Goal: Information Seeking & Learning: Compare options

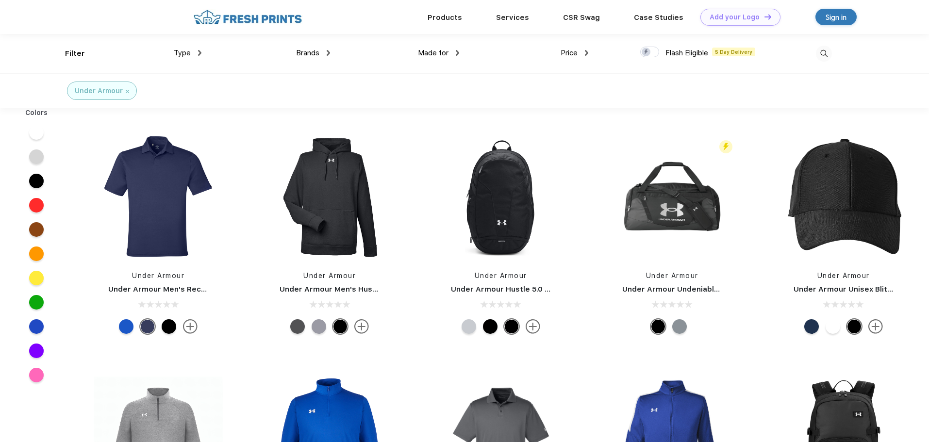
click at [193, 54] on div "Type" at bounding box center [188, 53] width 28 height 11
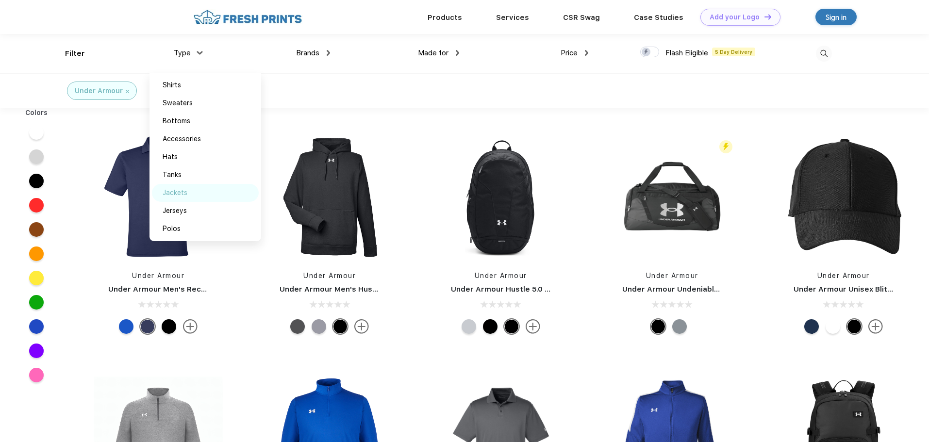
click at [175, 188] on div "Jackets" at bounding box center [175, 193] width 25 height 10
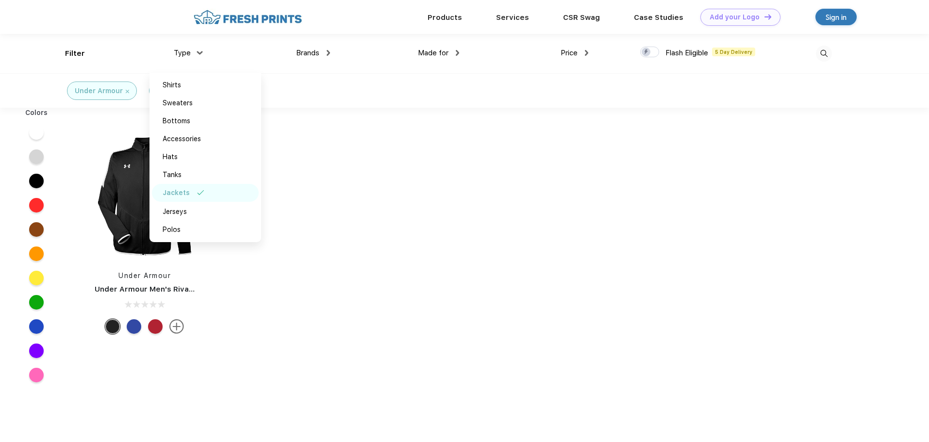
click at [187, 192] on div "Jackets" at bounding box center [176, 193] width 27 height 10
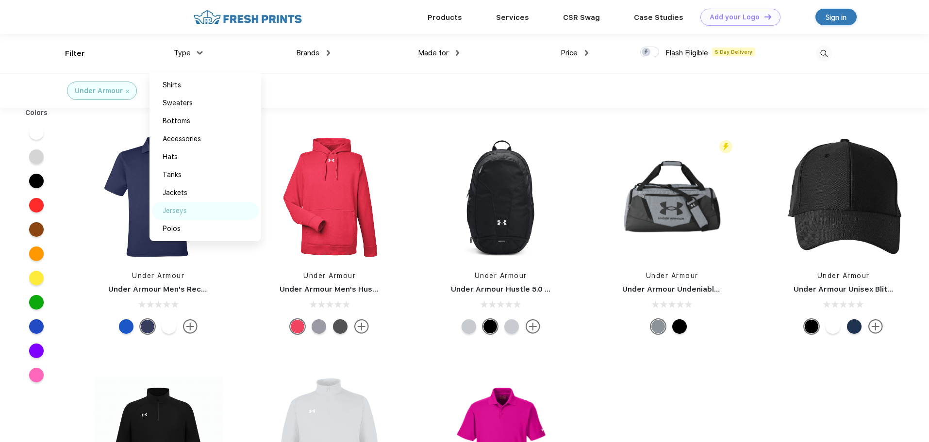
click at [191, 211] on div "Jerseys" at bounding box center [205, 211] width 107 height 18
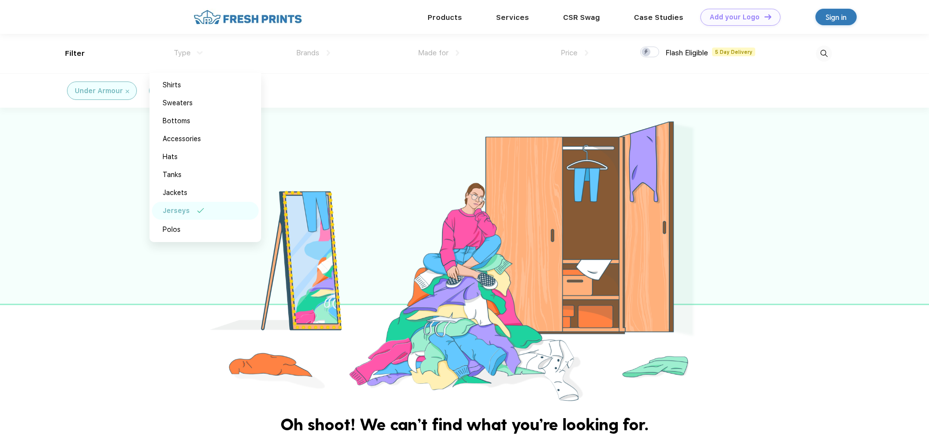
click at [191, 211] on div "Jerseys" at bounding box center [205, 211] width 107 height 18
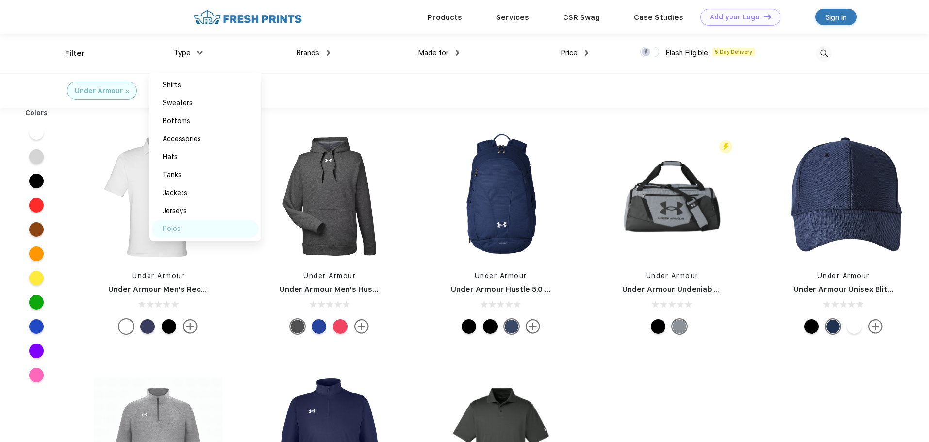
click at [182, 234] on div "Polos" at bounding box center [205, 229] width 107 height 18
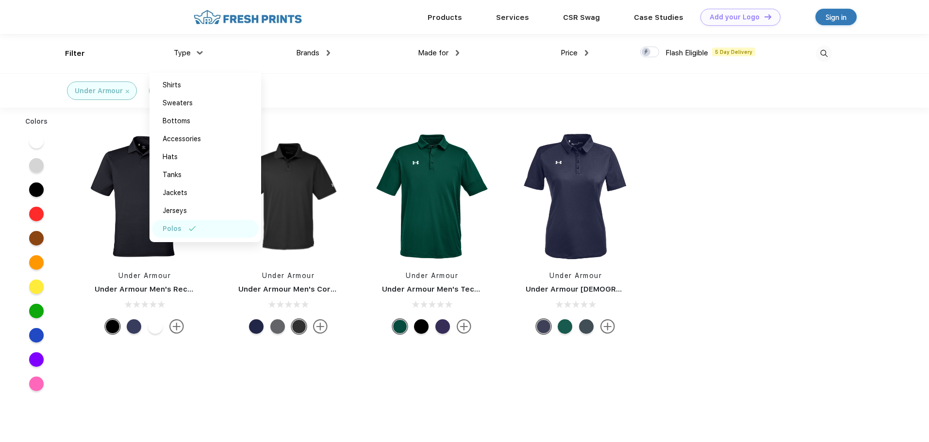
click at [182, 234] on div "Polos" at bounding box center [205, 229] width 107 height 18
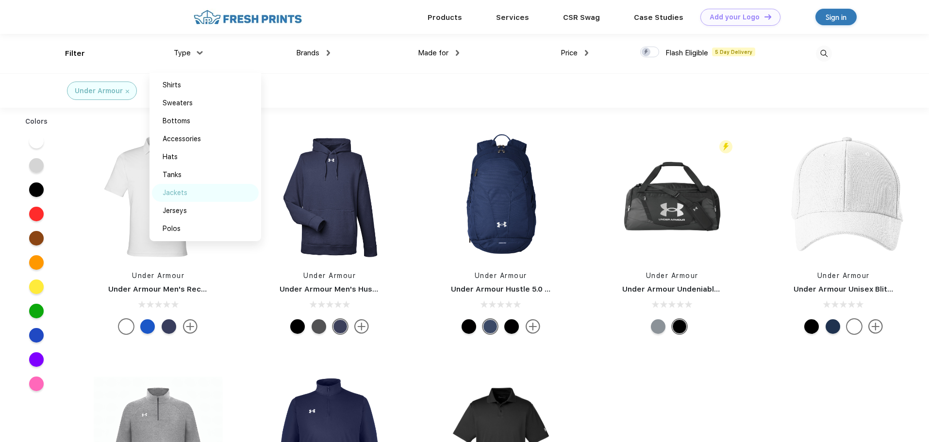
click at [177, 196] on div "Jackets" at bounding box center [175, 193] width 25 height 10
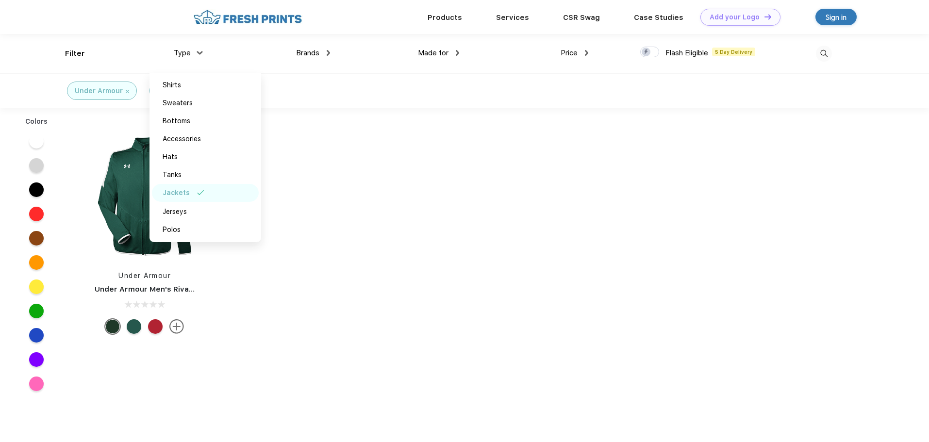
click at [182, 195] on div "Jackets" at bounding box center [176, 193] width 27 height 10
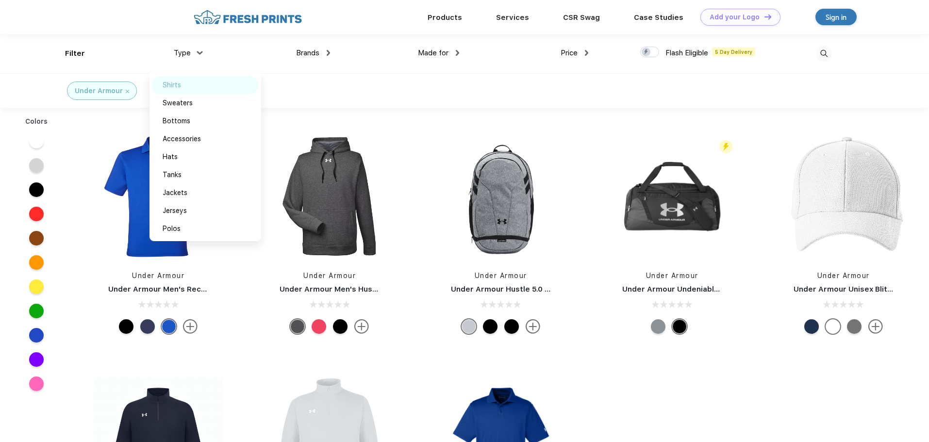
click at [175, 86] on div "Shirts" at bounding box center [172, 85] width 18 height 10
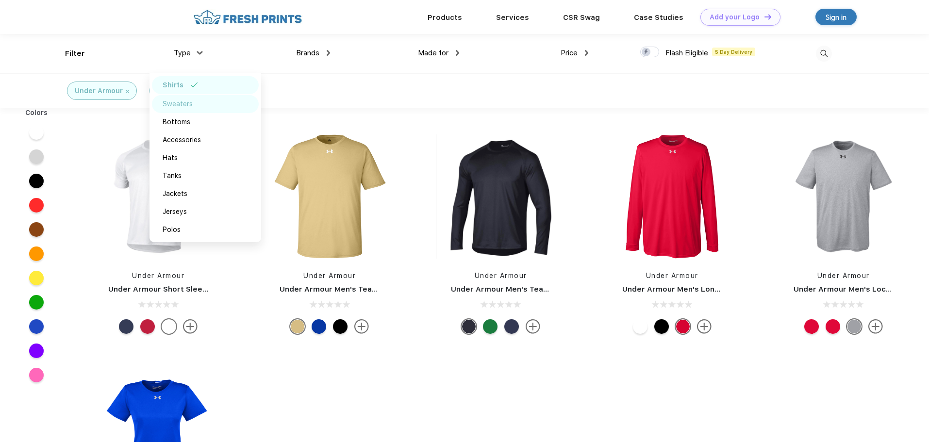
click at [182, 100] on div "Sweaters" at bounding box center [178, 104] width 30 height 10
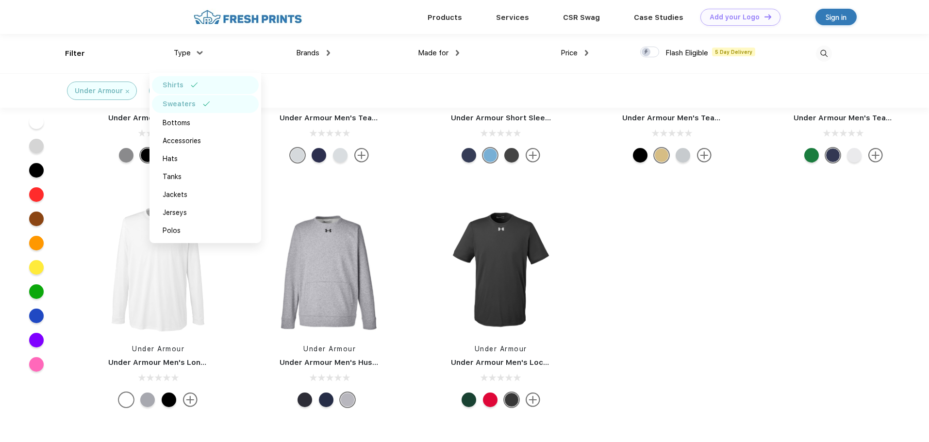
scroll to position [45, 0]
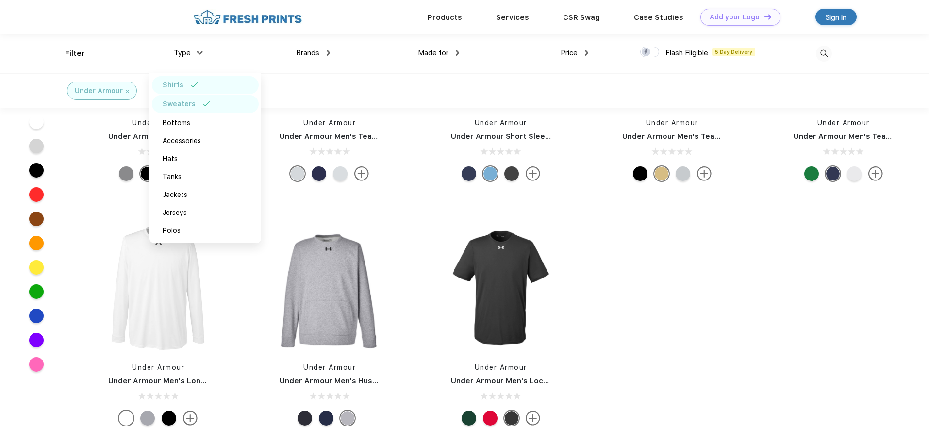
click at [187, 89] on div "Shirts" at bounding box center [205, 85] width 107 height 18
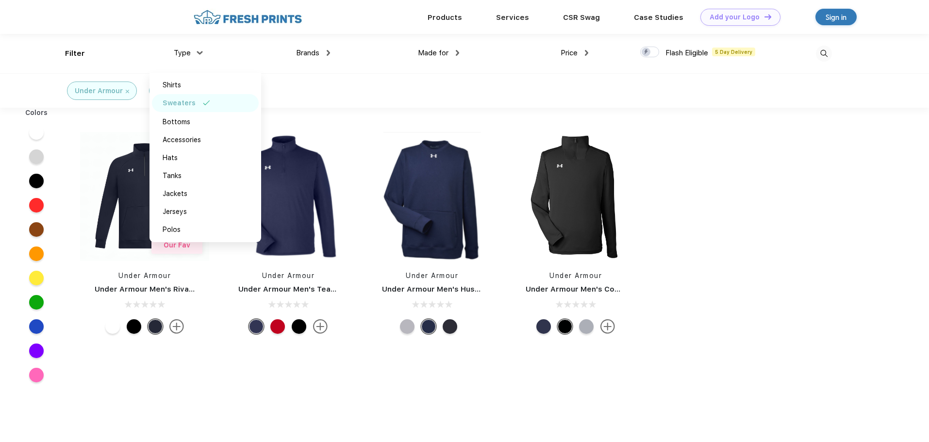
click at [194, 102] on div "Sweaters" at bounding box center [179, 103] width 33 height 10
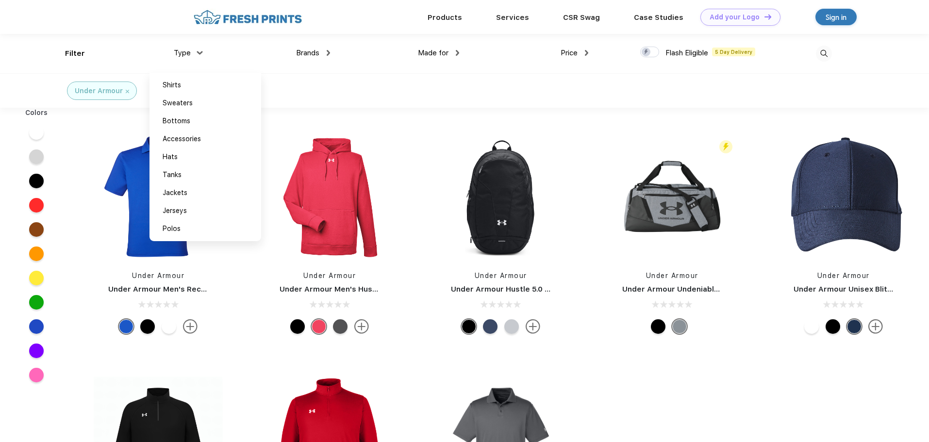
click at [128, 91] on img at bounding box center [127, 91] width 3 height 3
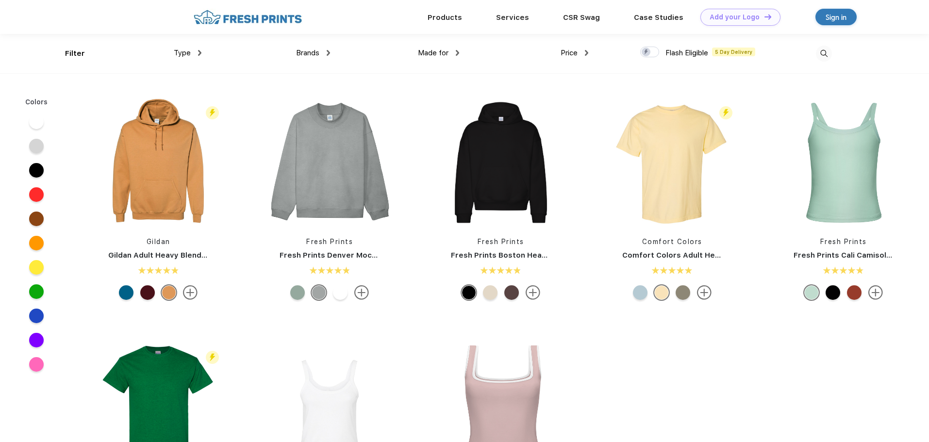
click at [78, 52] on div "Type Shirts Sweaters Bottoms Accessories Hats Tanks Jackets Jerseys Polos" at bounding box center [136, 53] width 129 height 39
click at [192, 50] on div "Type" at bounding box center [188, 53] width 28 height 11
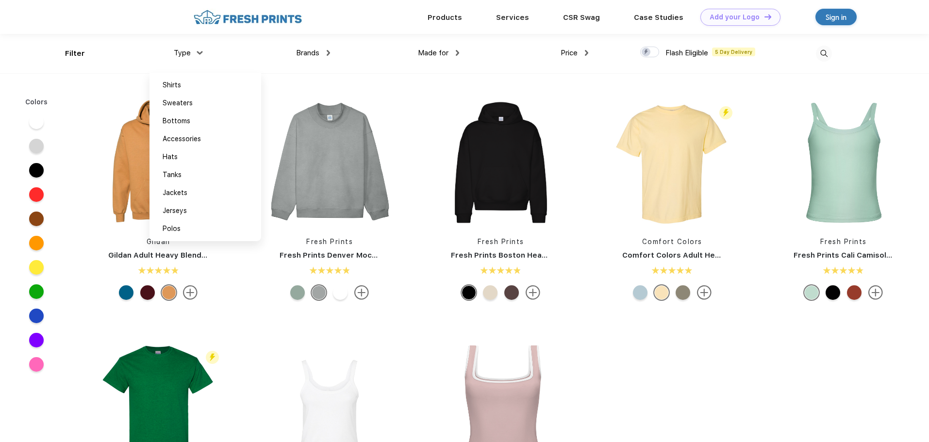
click at [195, 55] on div "Type" at bounding box center [188, 53] width 28 height 11
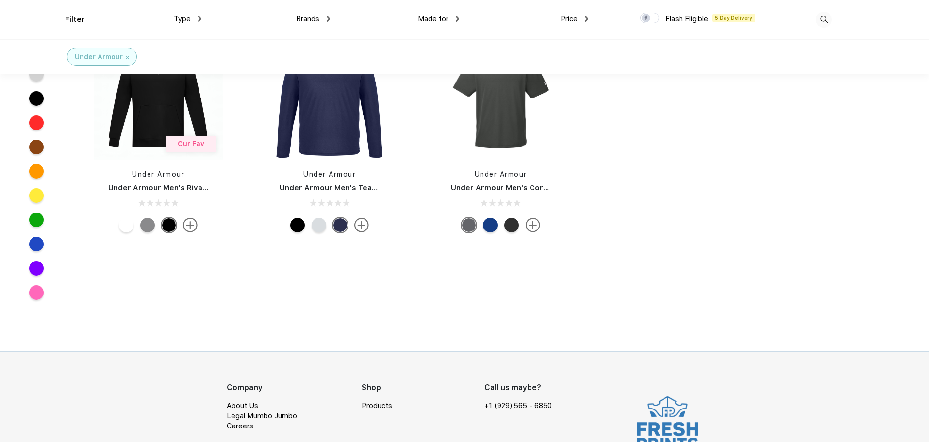
scroll to position [370, 0]
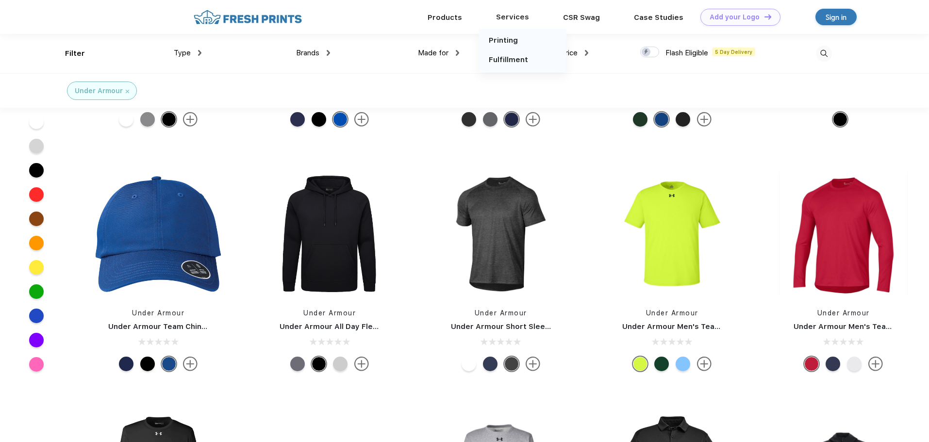
scroll to position [344, 0]
